Goal: Navigation & Orientation: Find specific page/section

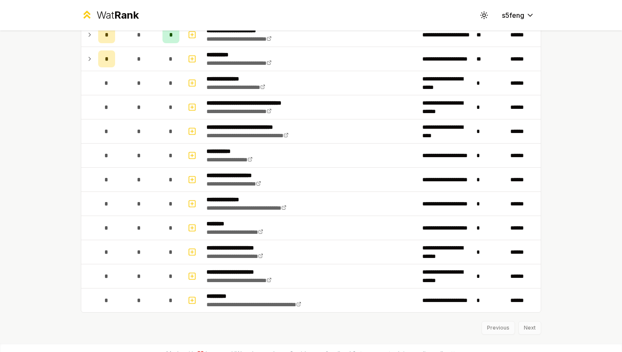
scroll to position [251, 0]
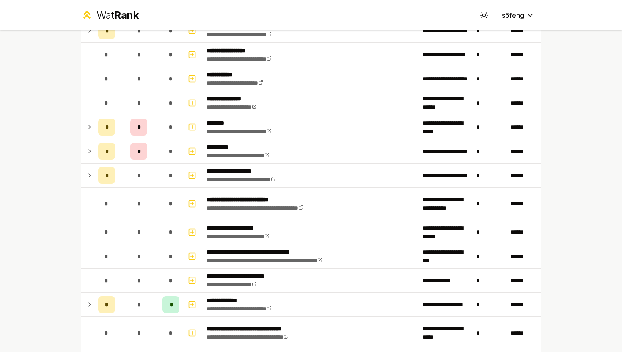
scroll to position [285, 0]
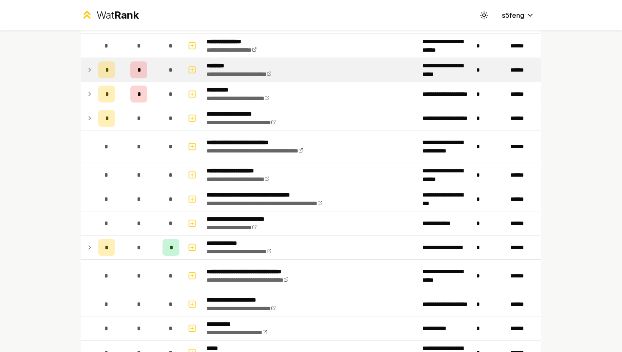
click at [89, 72] on icon at bounding box center [89, 70] width 7 height 10
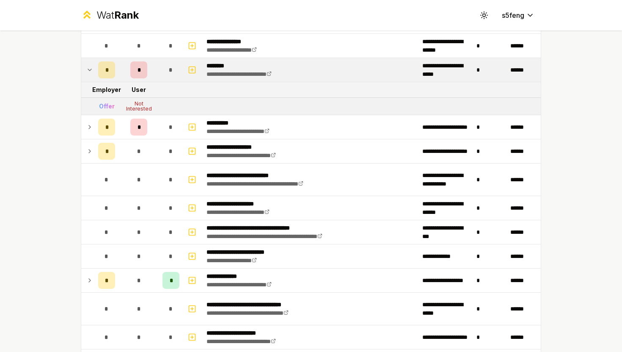
click at [89, 72] on icon at bounding box center [89, 70] width 7 height 10
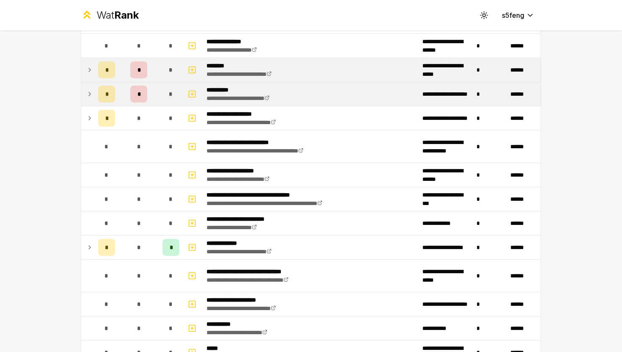
click at [88, 94] on icon at bounding box center [89, 94] width 7 height 10
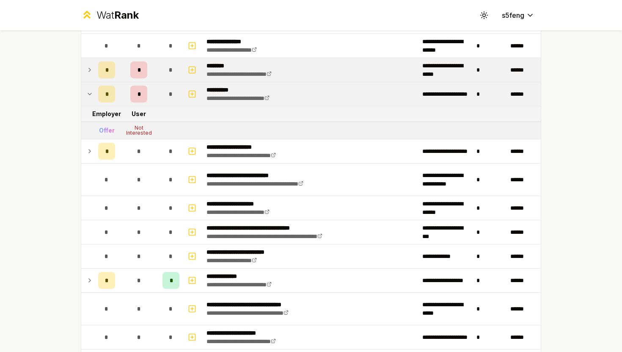
click at [88, 94] on icon at bounding box center [89, 94] width 7 height 10
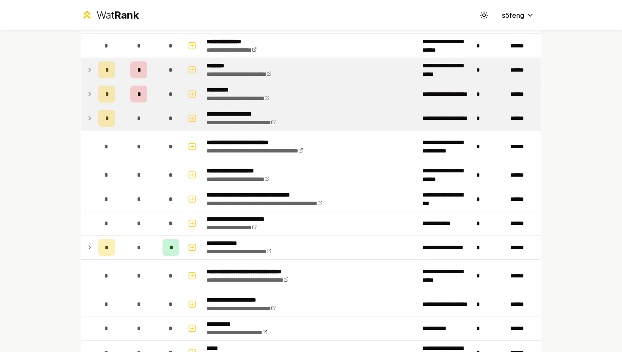
click at [91, 115] on icon at bounding box center [89, 118] width 7 height 10
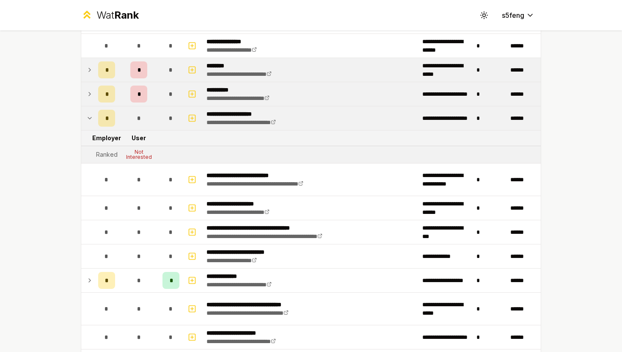
click at [89, 124] on td at bounding box center [88, 118] width 14 height 24
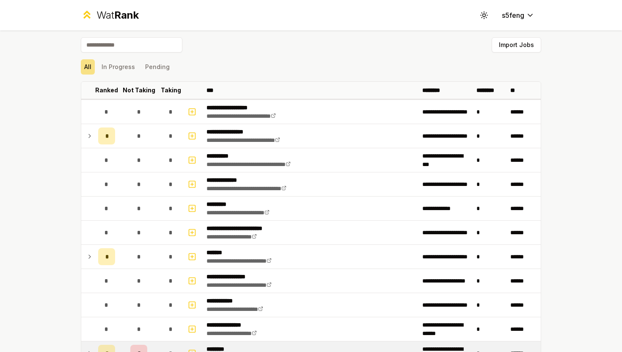
scroll to position [0, 0]
